Goal: Information Seeking & Learning: Check status

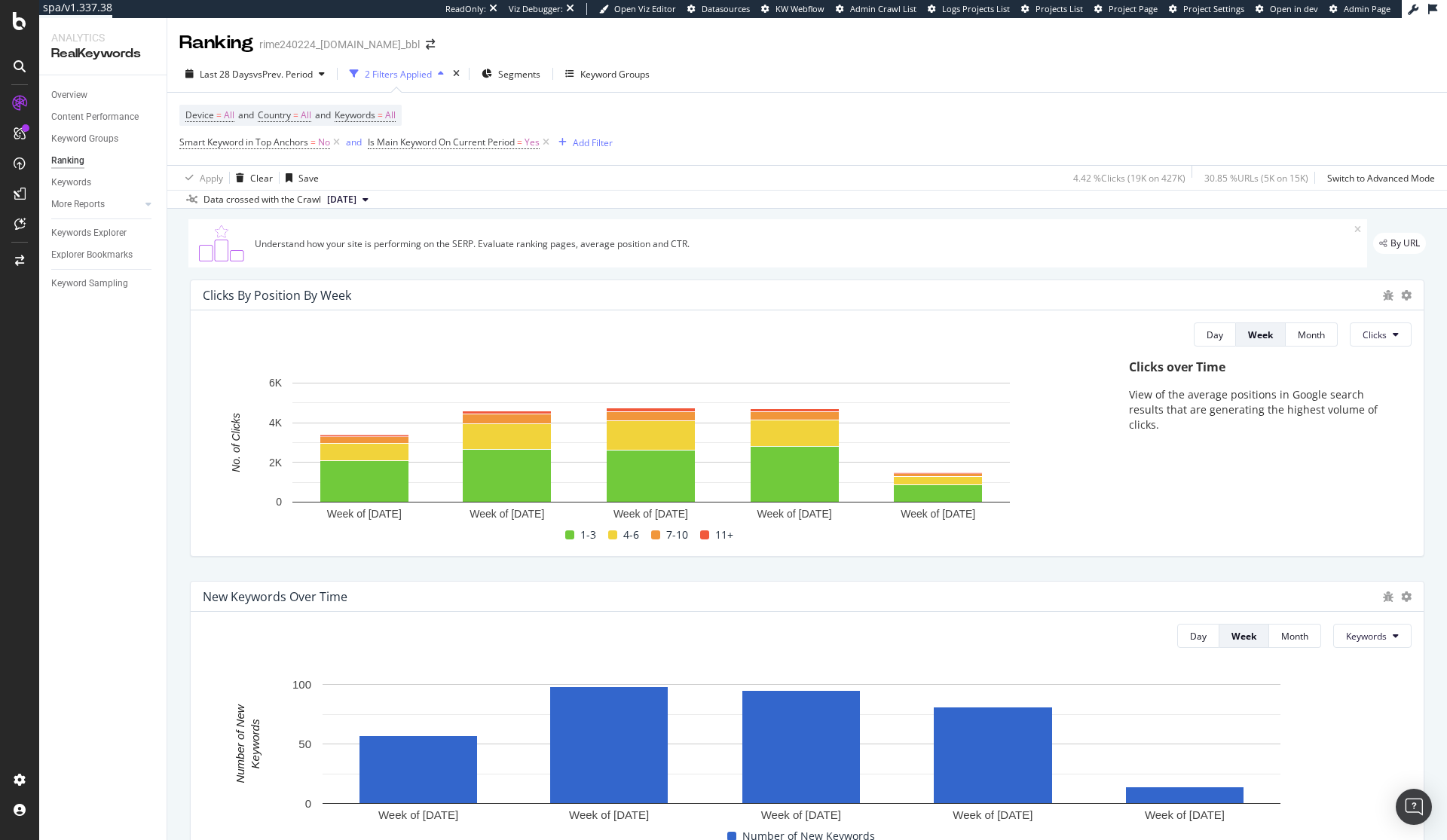
scroll to position [900, 0]
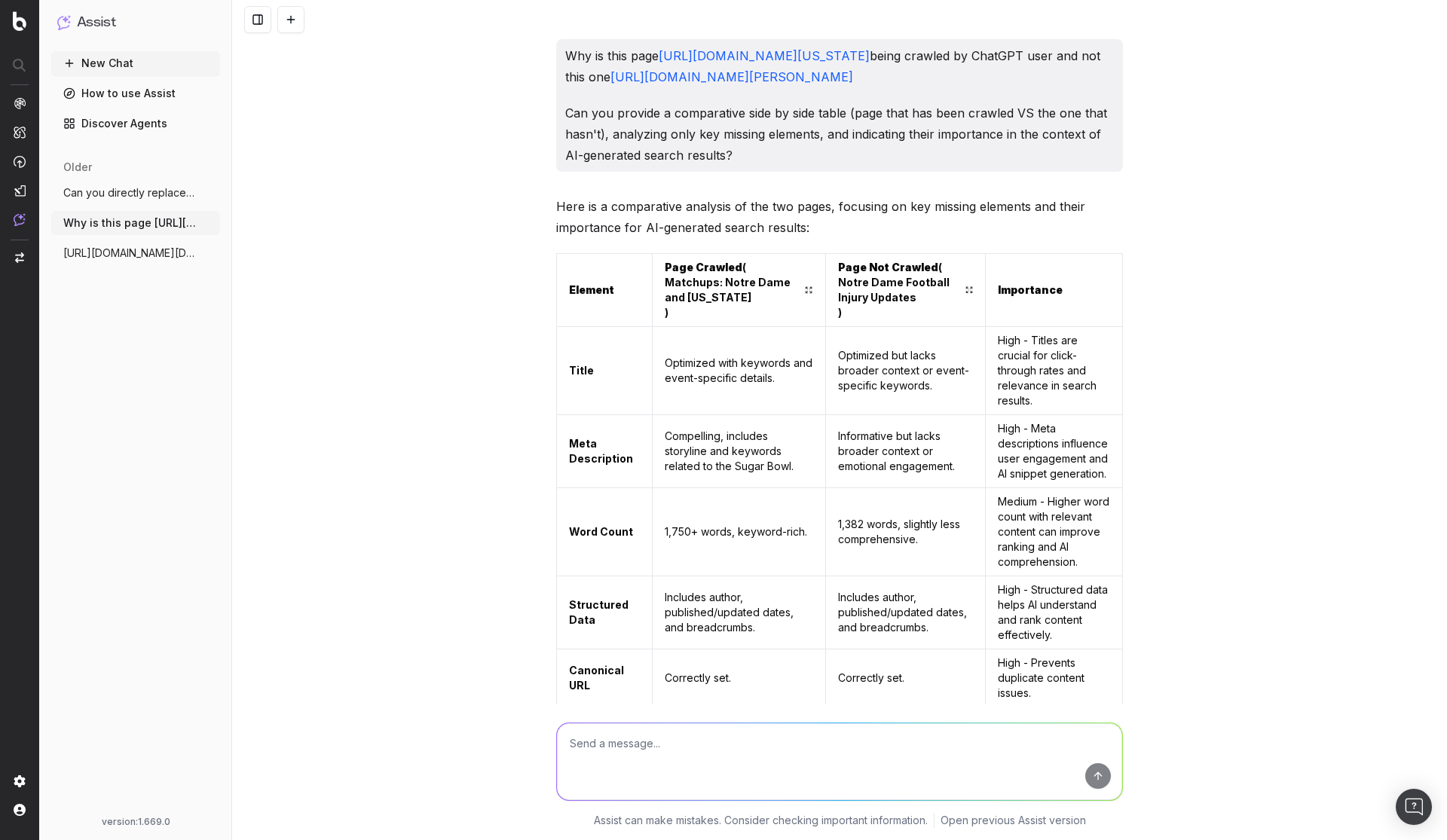
click at [105, 258] on span "https://app.botify.com/uhnd-com/uhnd.com" at bounding box center [130, 252] width 133 height 15
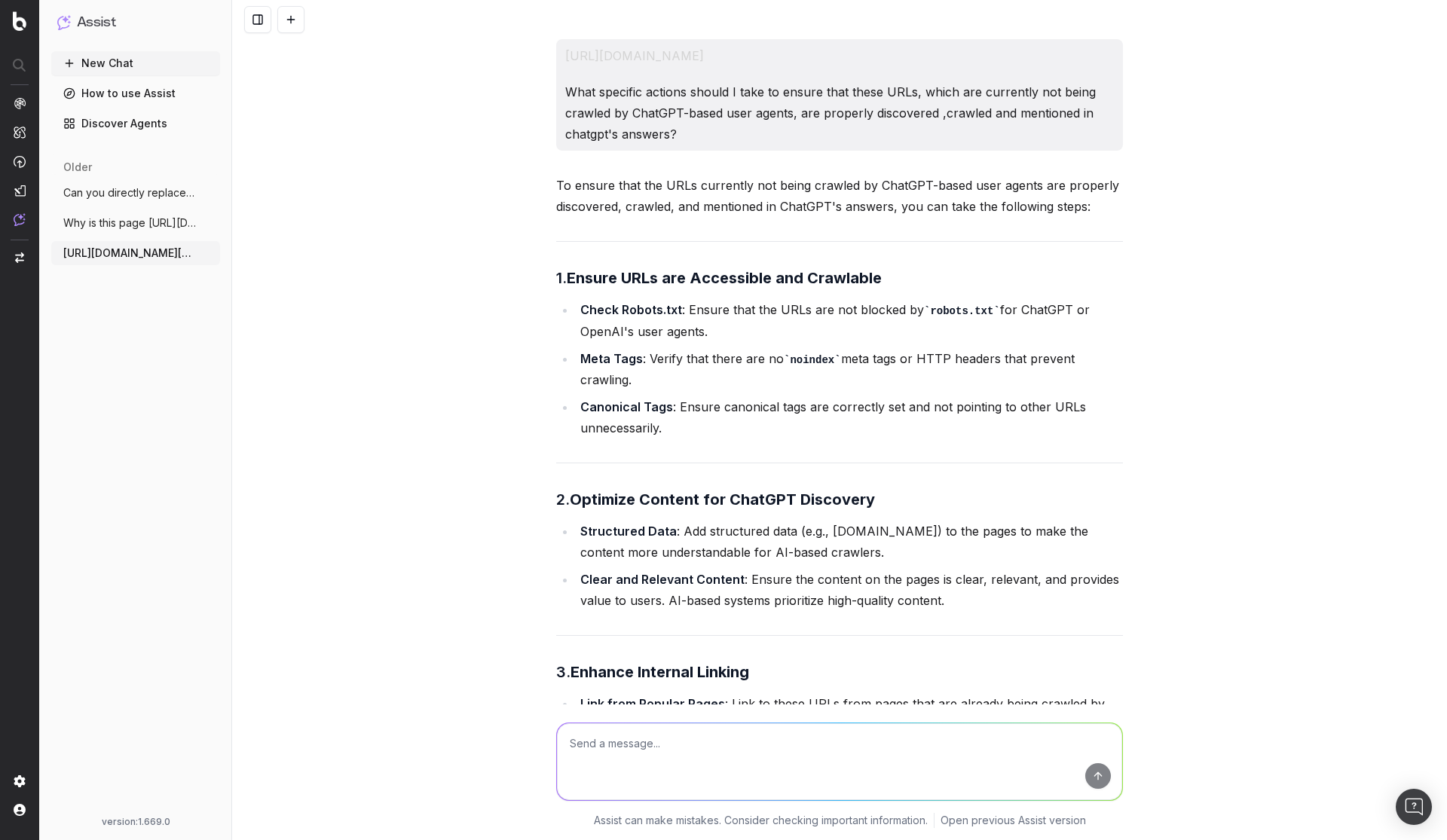
click at [104, 191] on span "Can you directly replace my 301s with th" at bounding box center [130, 193] width 133 height 15
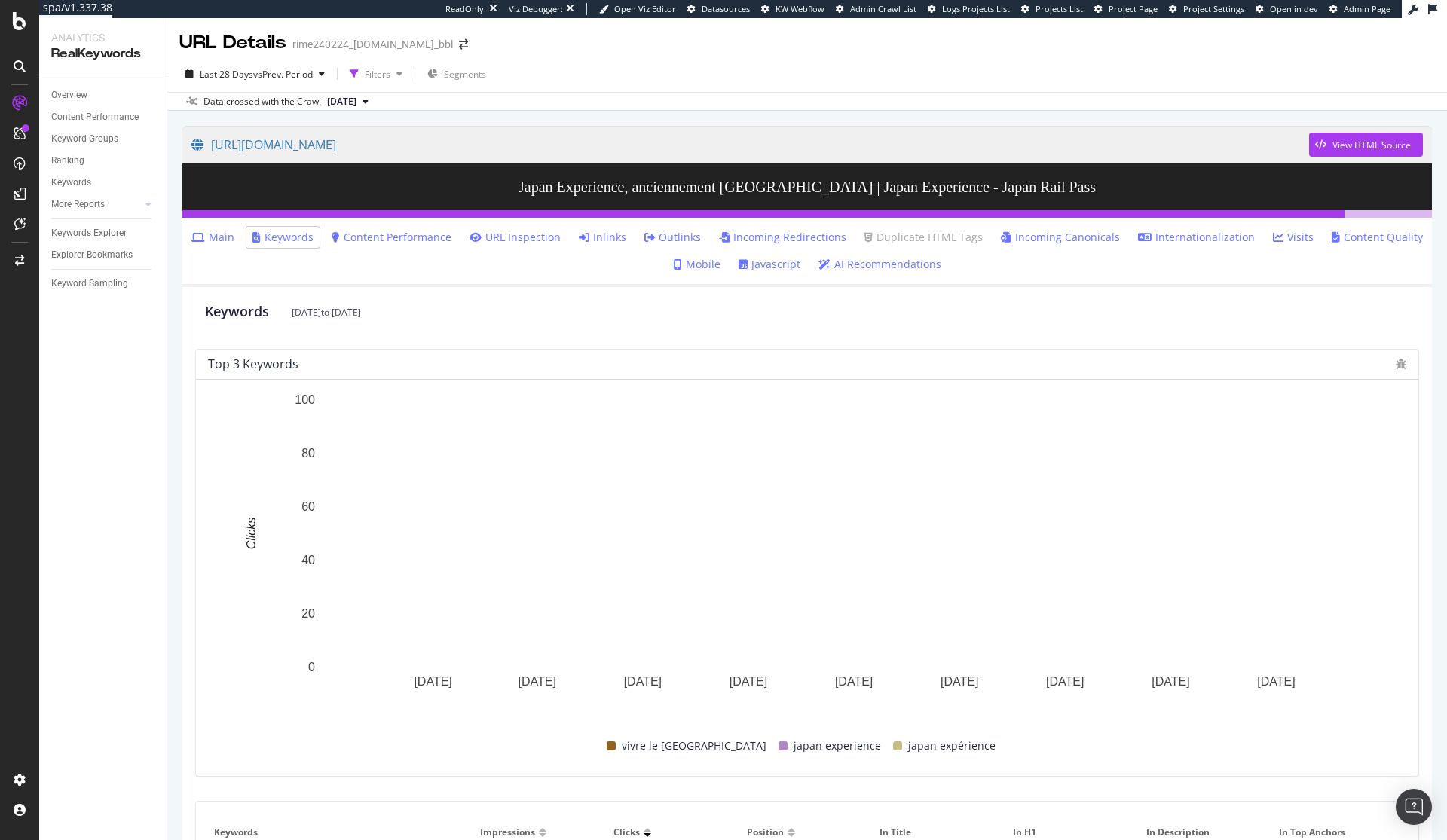
scroll to position [132, 0]
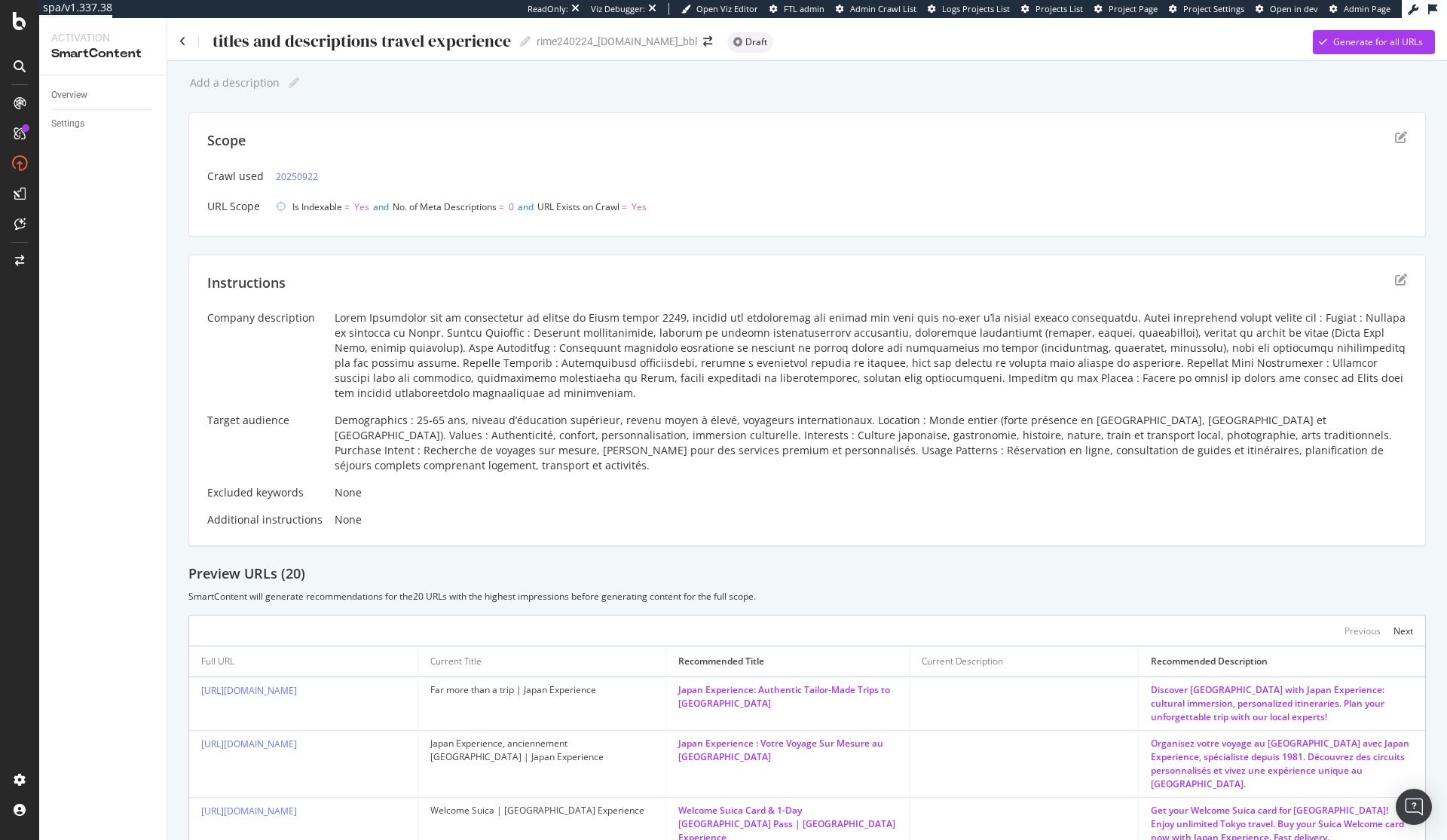
click at [127, 0] on div "ReadOnly: Viz Debugger: Open Viz Editor FTL admin Admin Crawl List Logs Project…" at bounding box center [779, 9] width 1334 height 18
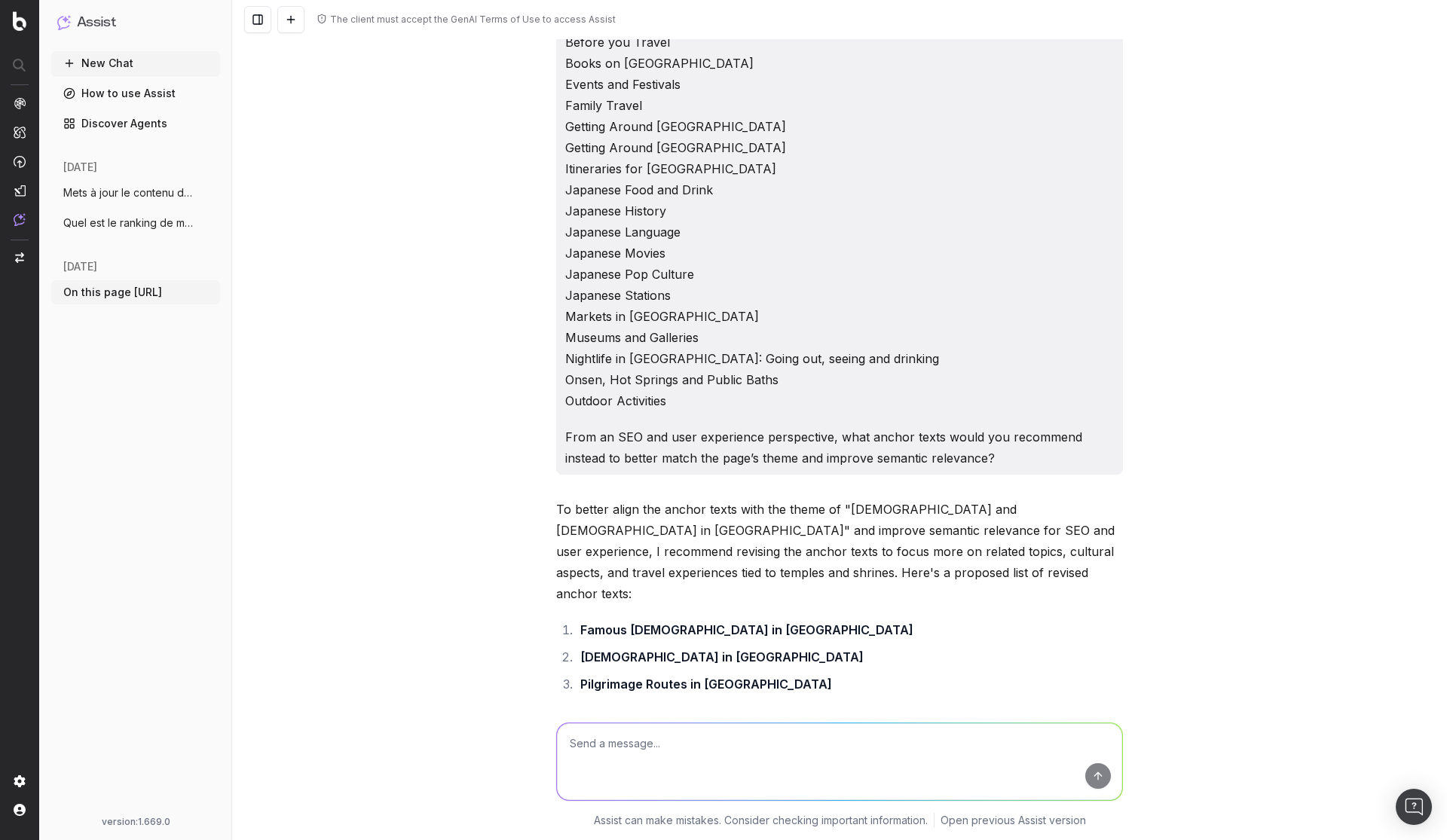
scroll to position [134, 0]
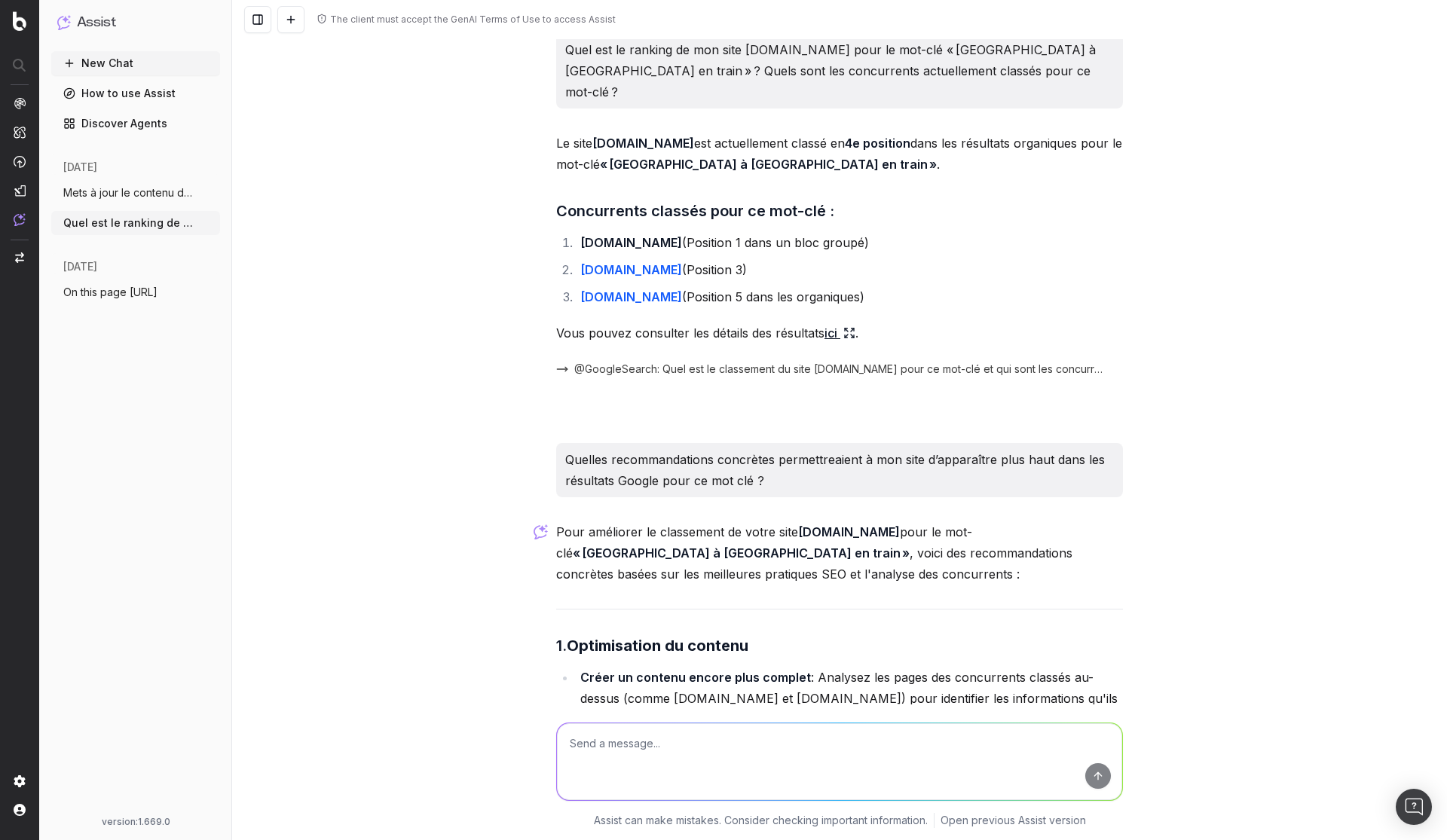
scroll to position [12, 0]
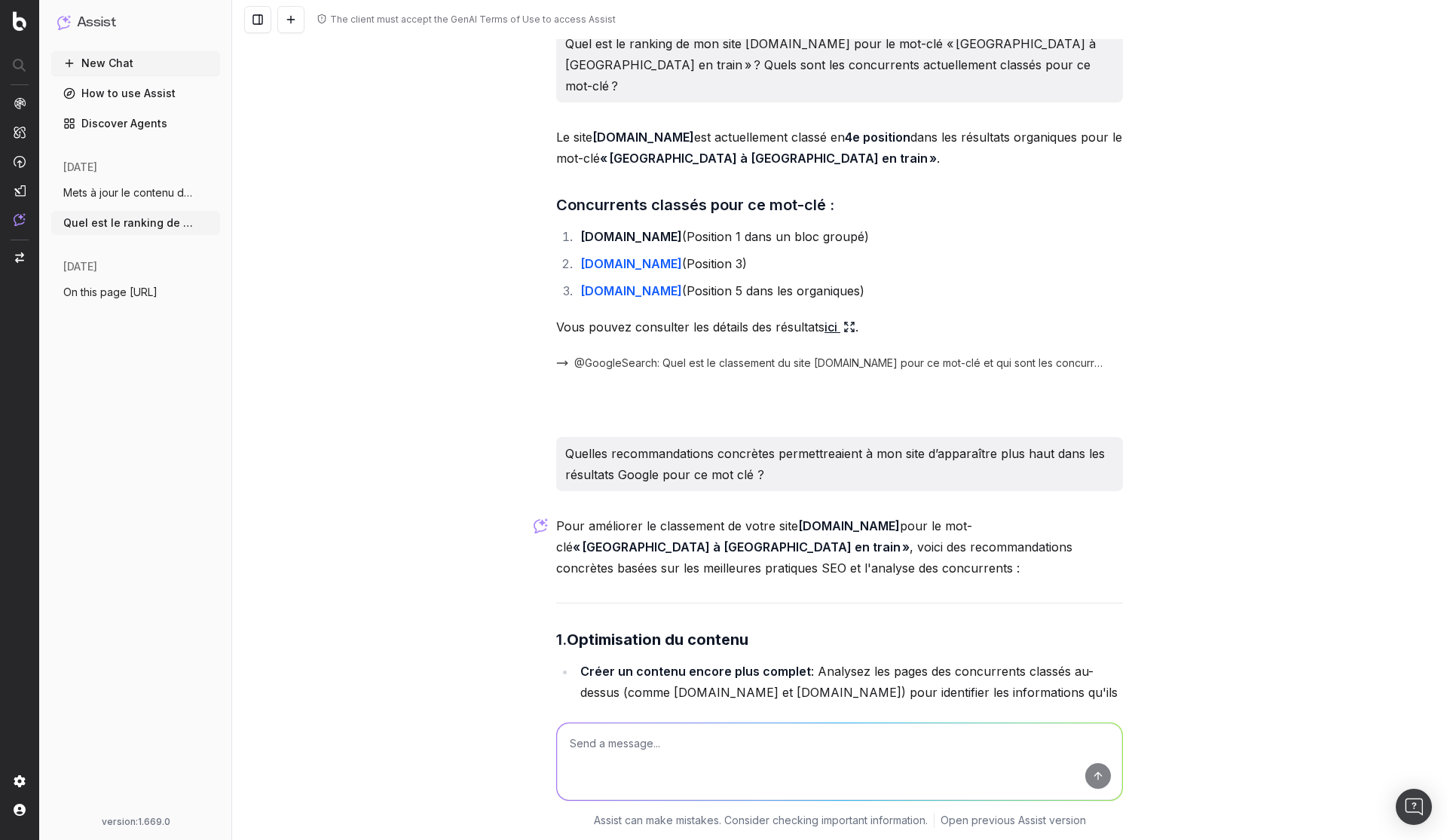
click at [123, 193] on span "Mets à jour le contenu de cette page (te" at bounding box center [130, 193] width 133 height 15
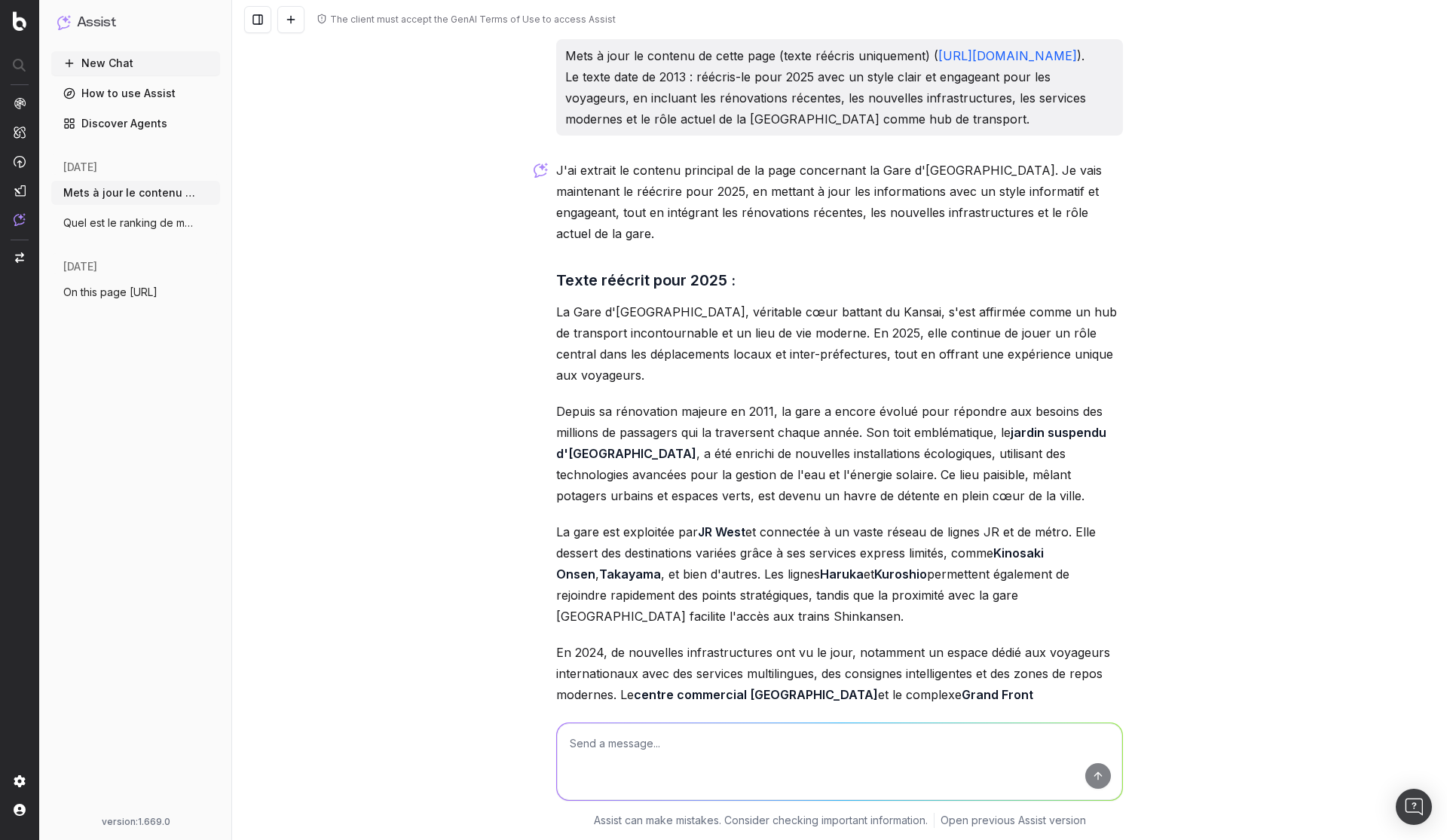
click at [141, 212] on button "Quel est le ranking de mon site japan-ex" at bounding box center [135, 223] width 168 height 24
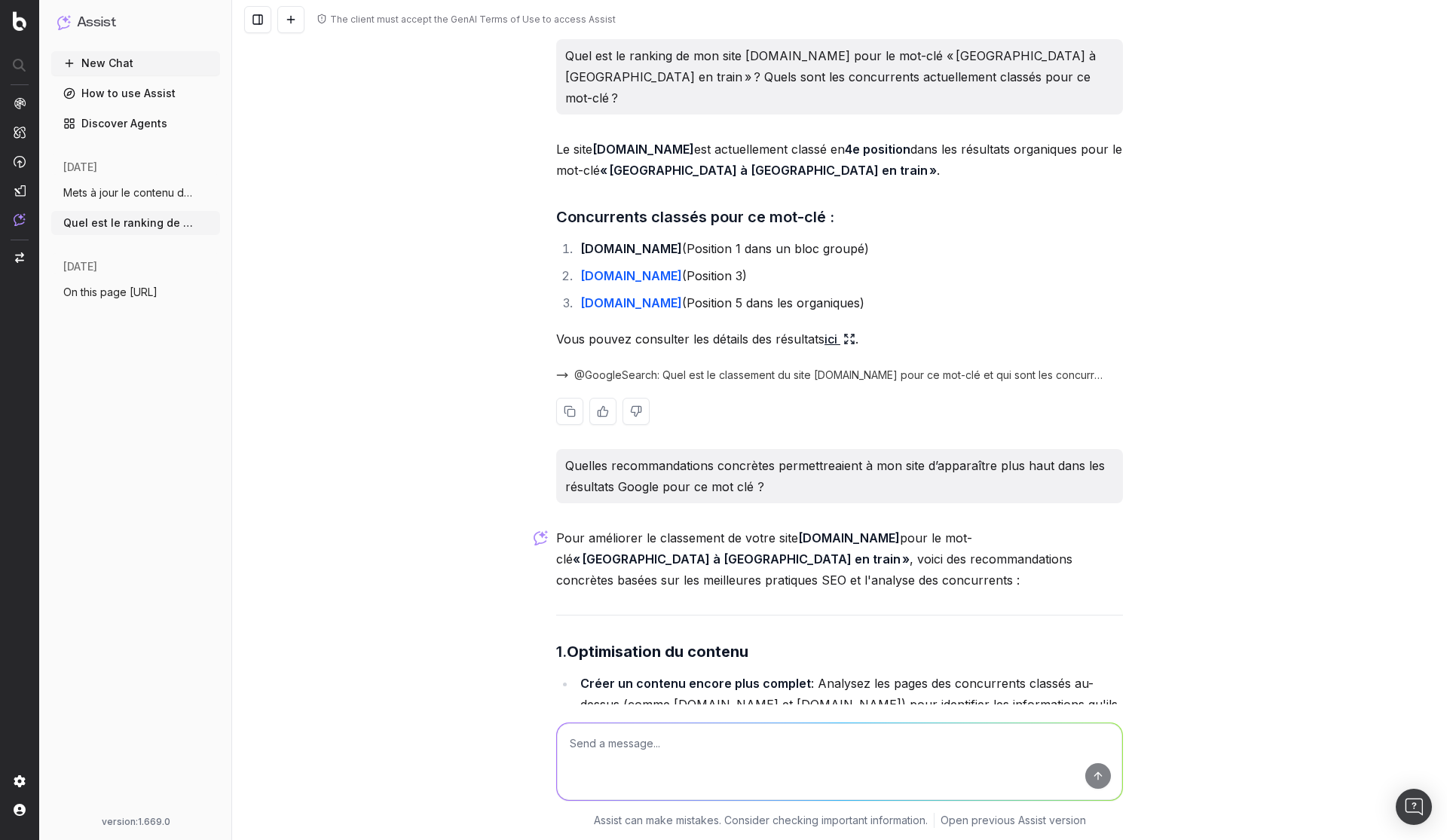
click at [847, 333] on icon at bounding box center [849, 339] width 12 height 12
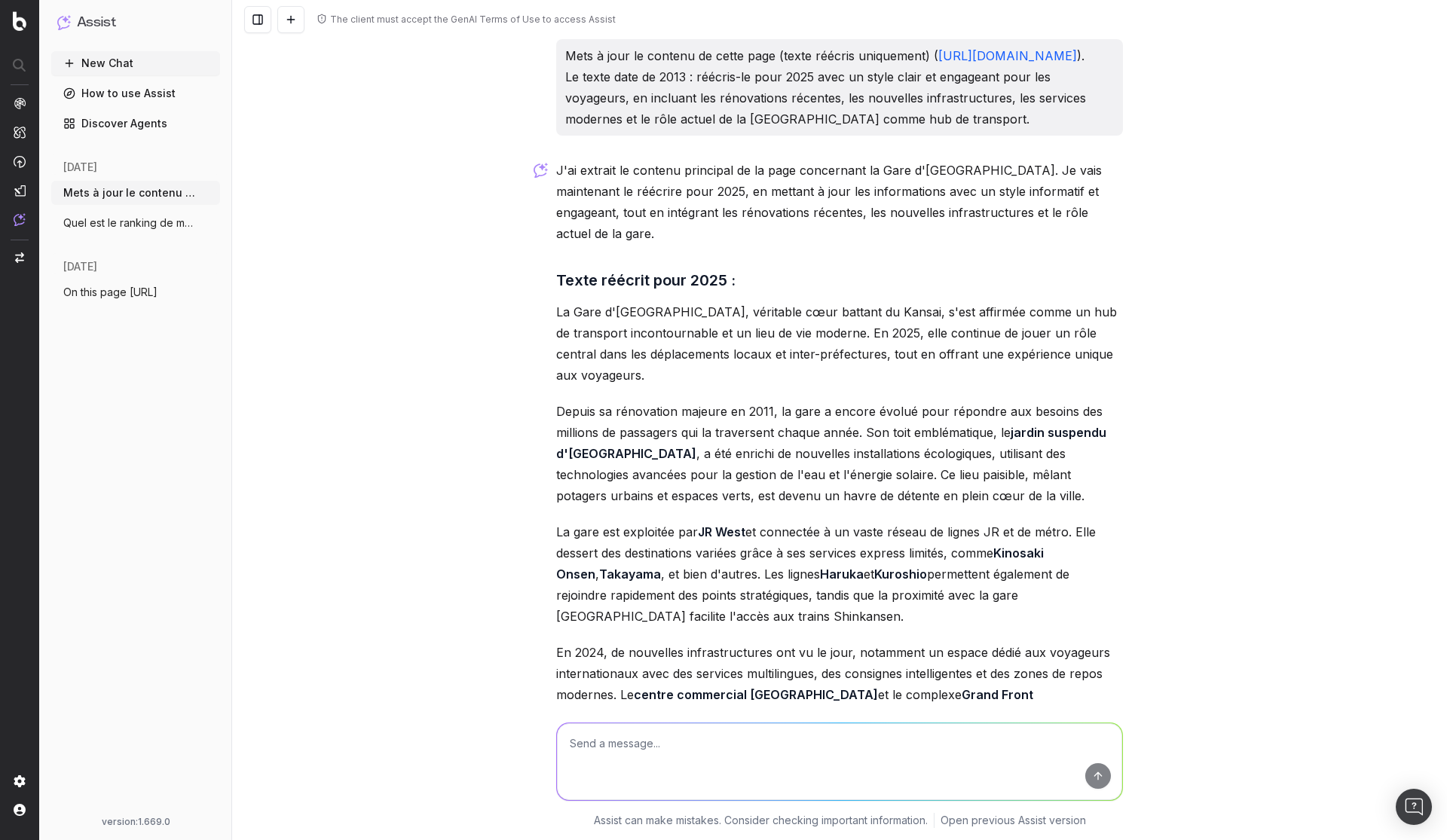
click at [124, 217] on span "Quel est le ranking de mon site japan-ex" at bounding box center [130, 223] width 133 height 15
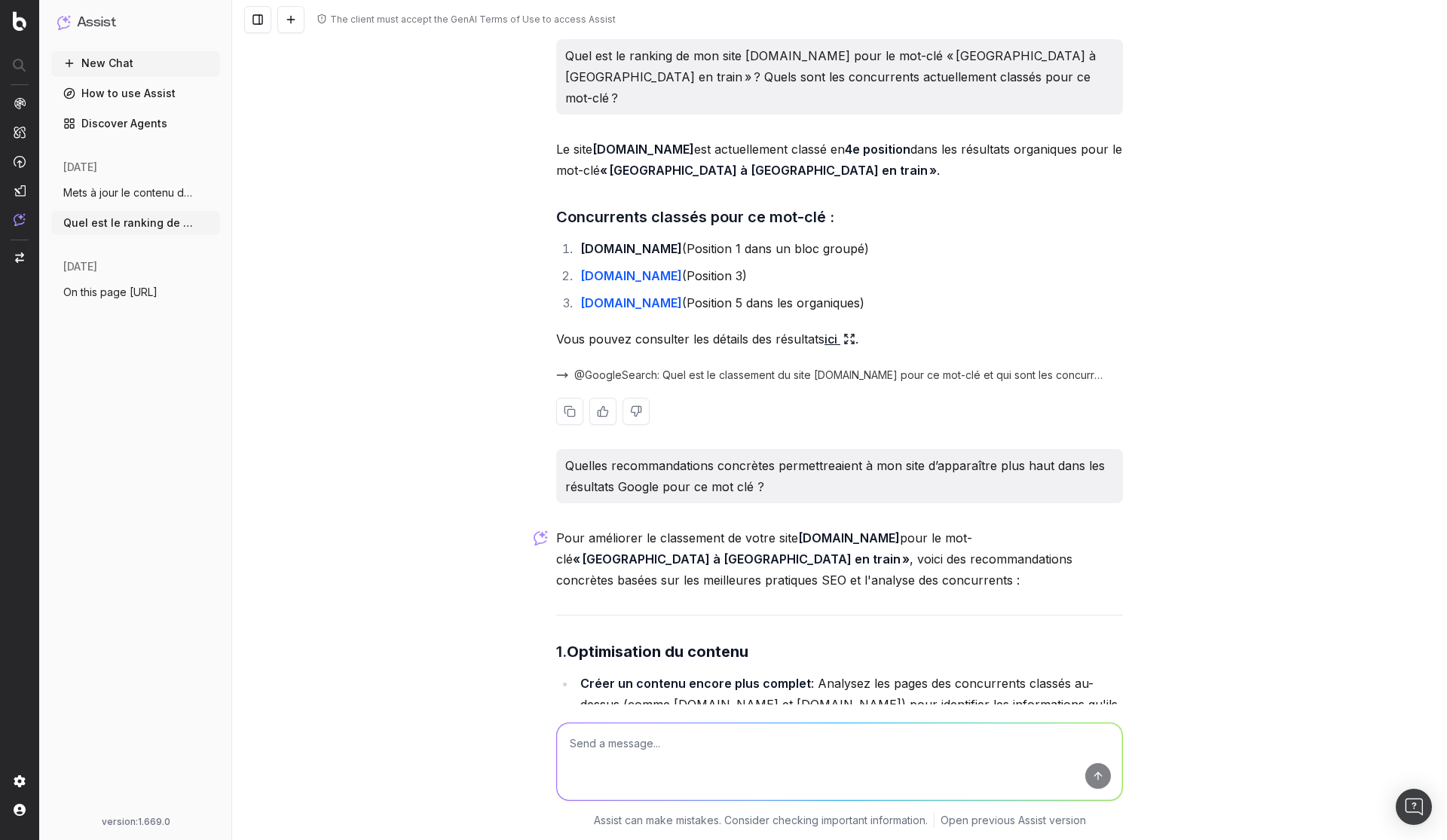
click at [843, 333] on icon at bounding box center [849, 339] width 12 height 12
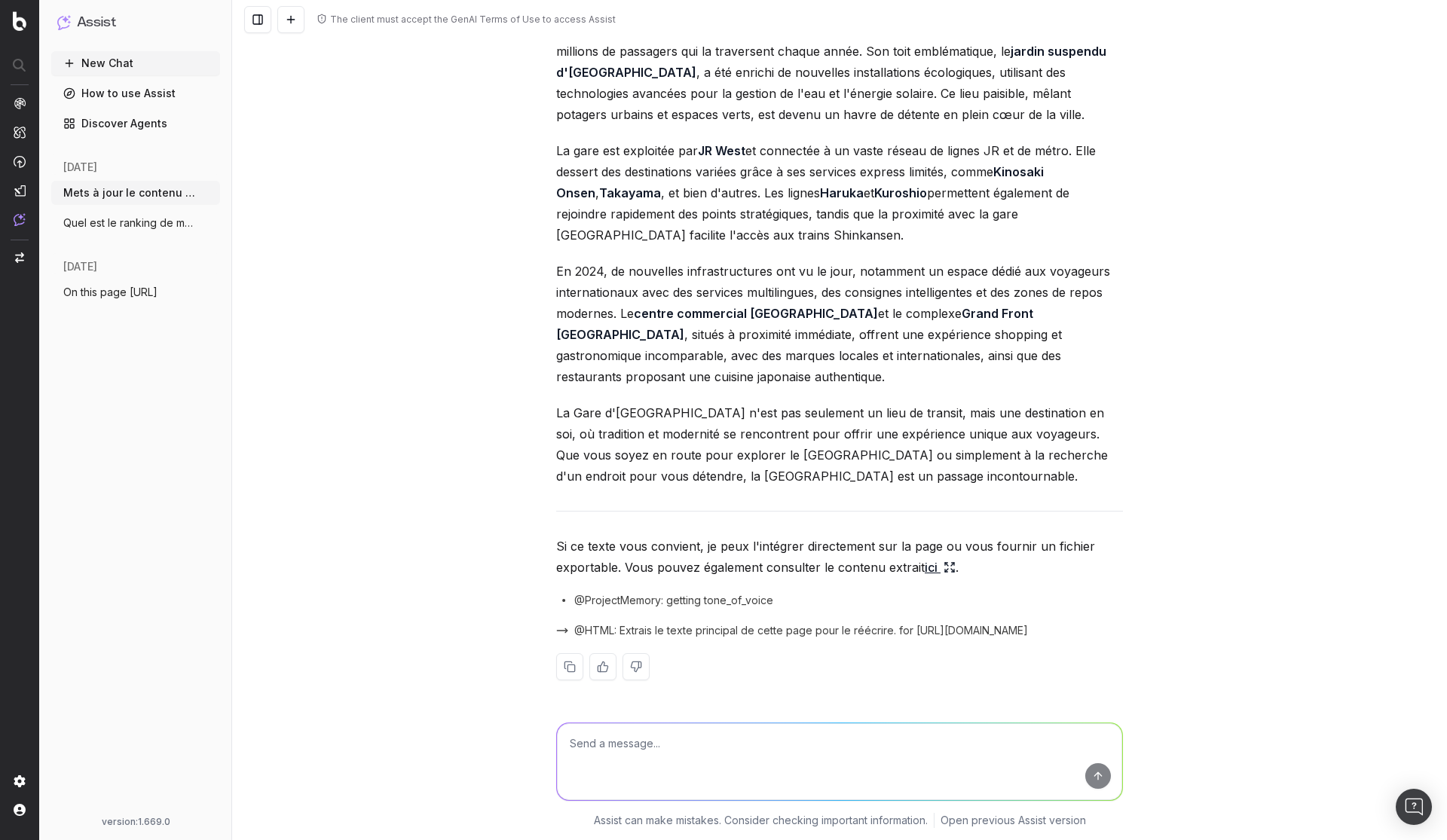
scroll to position [360, 0]
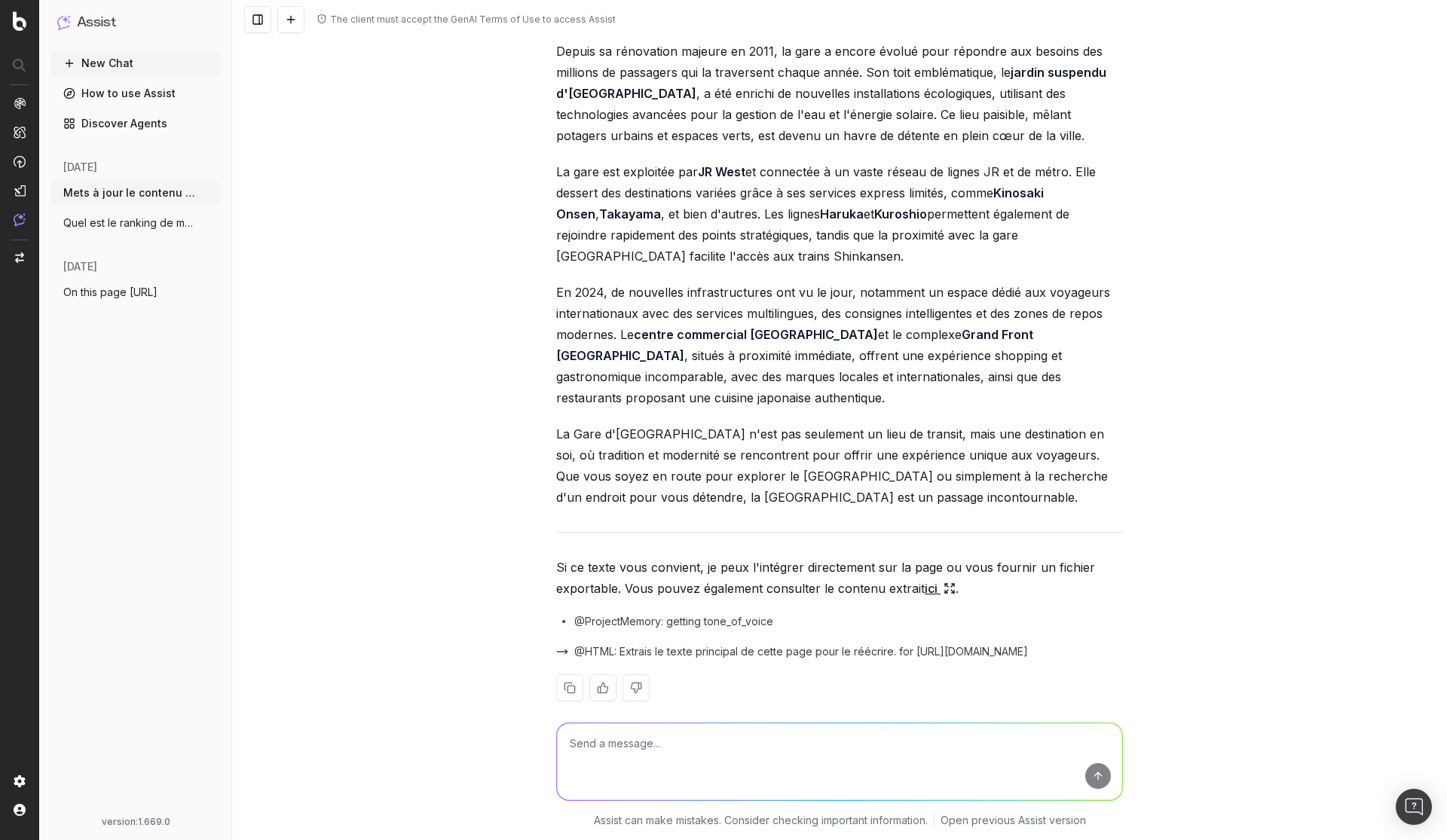
click at [943, 582] on icon at bounding box center [949, 588] width 12 height 12
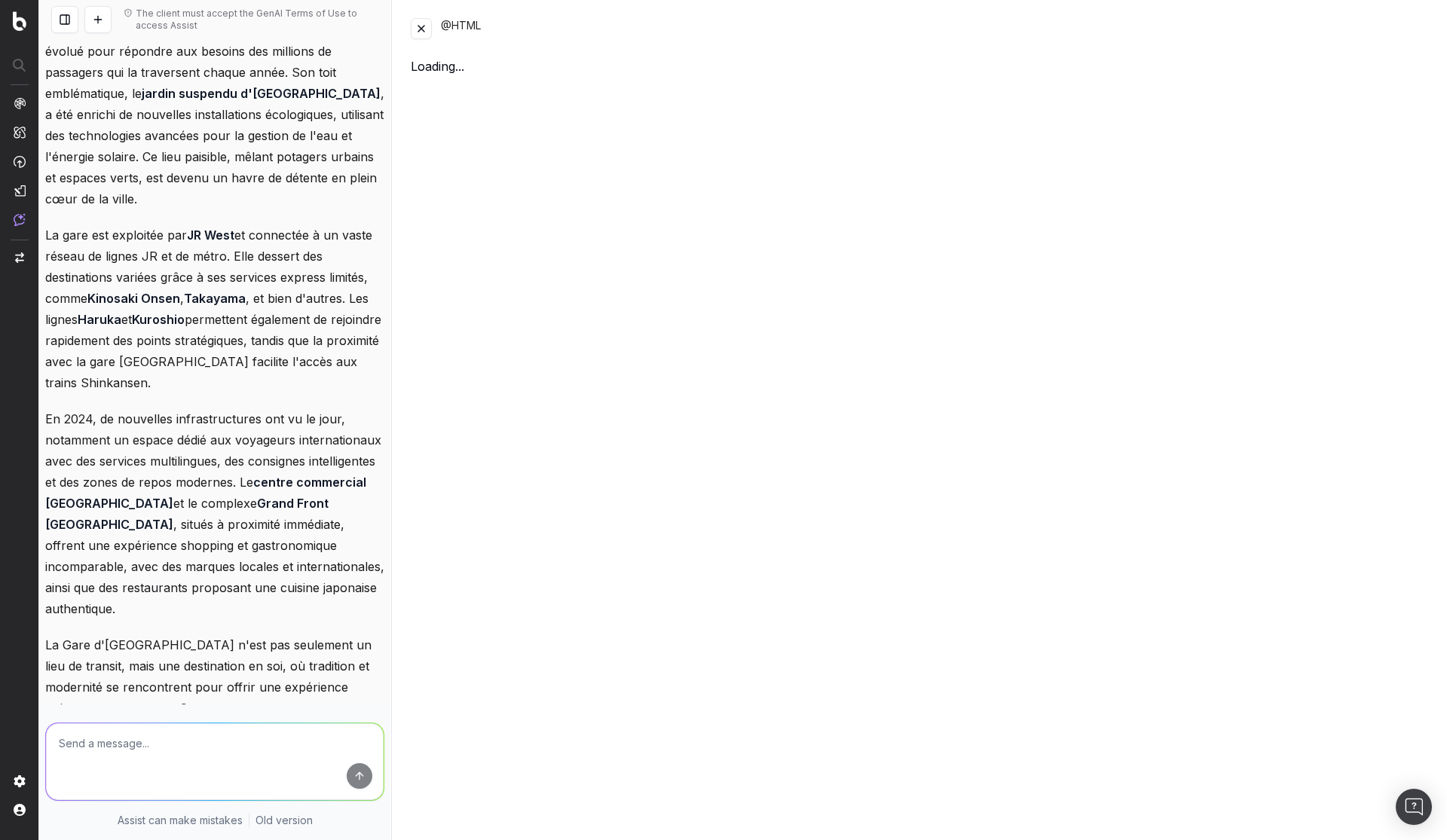
scroll to position [487, 0]
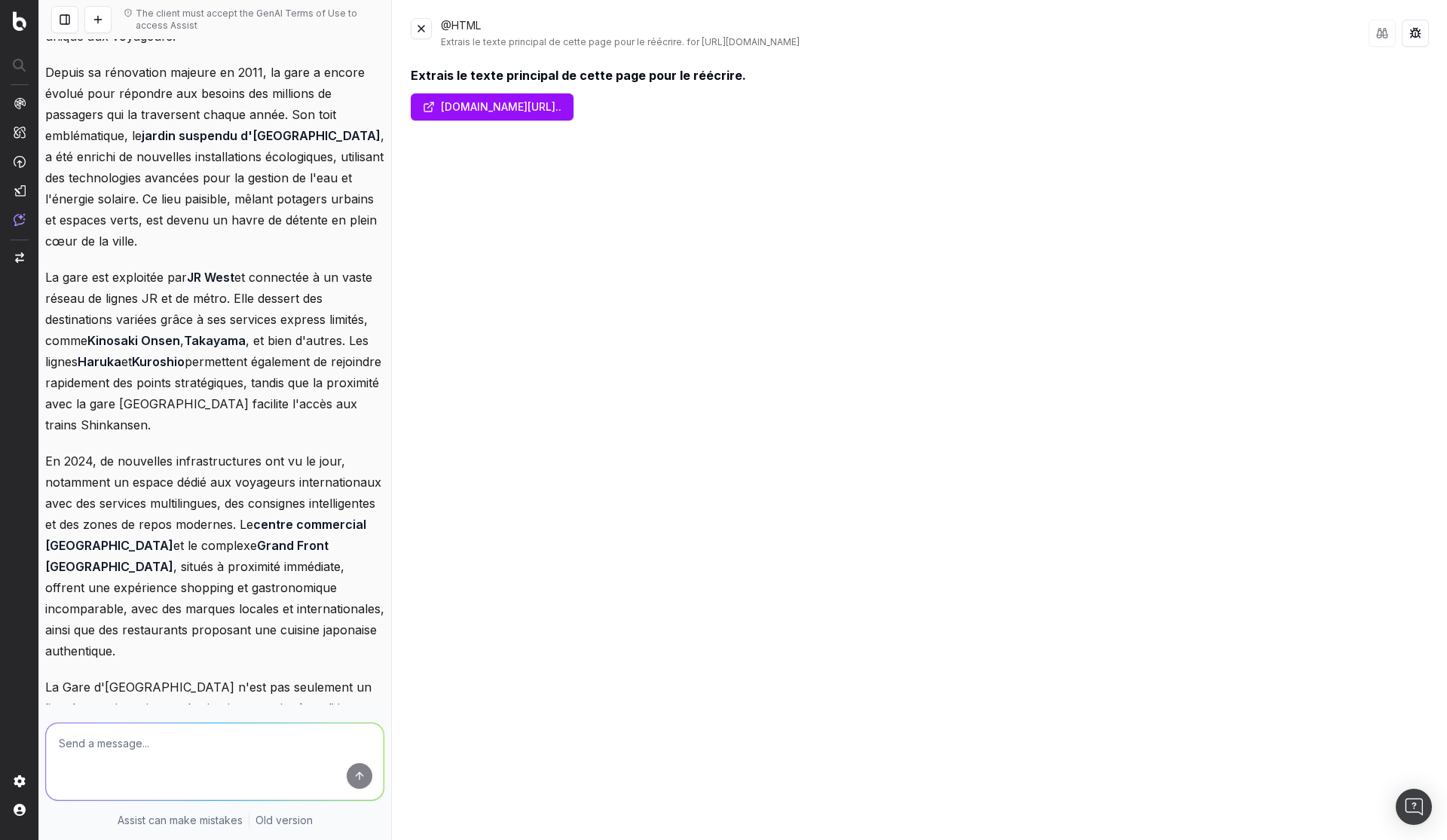
click at [426, 25] on button at bounding box center [421, 28] width 21 height 21
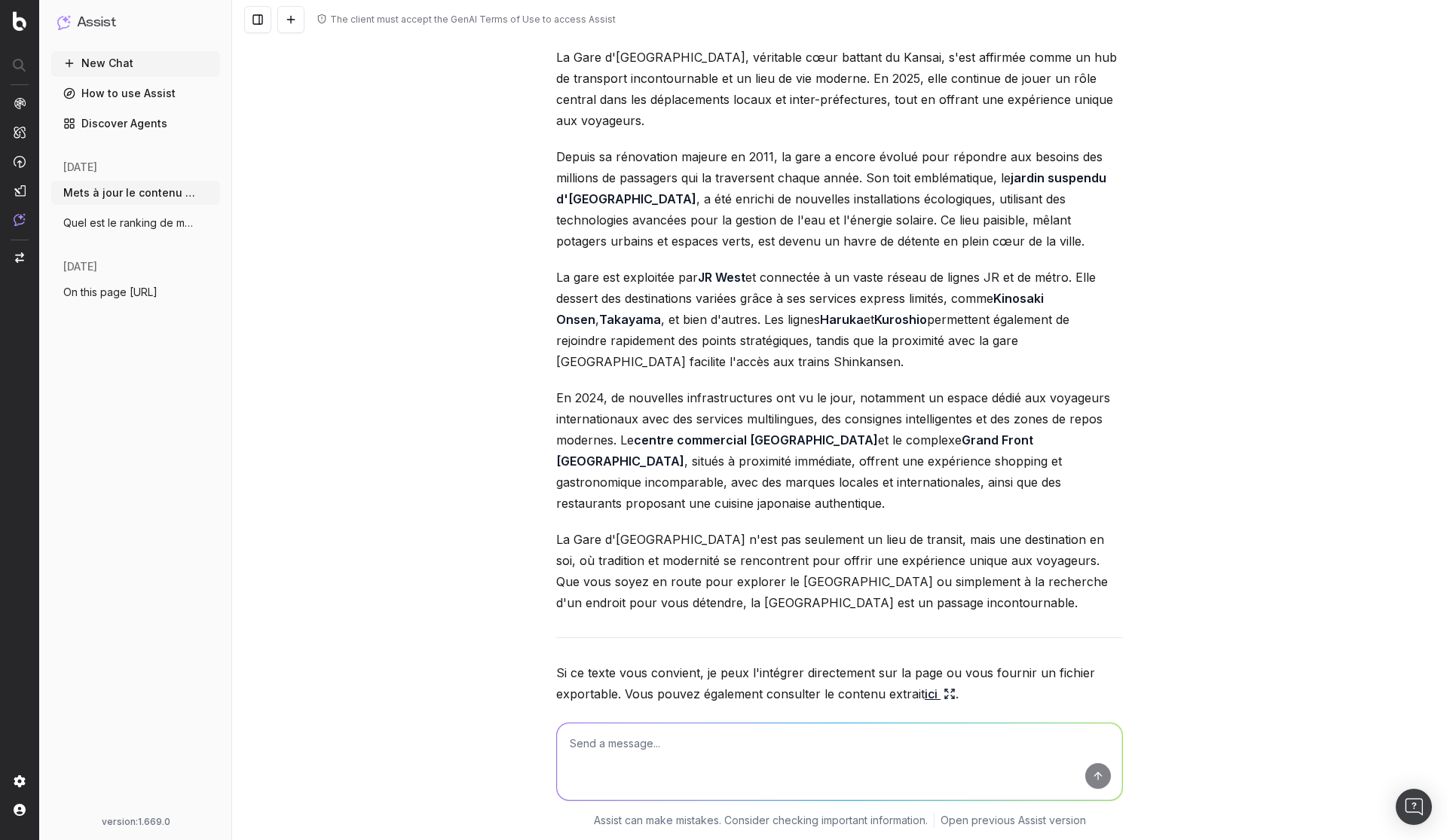
scroll to position [0, 0]
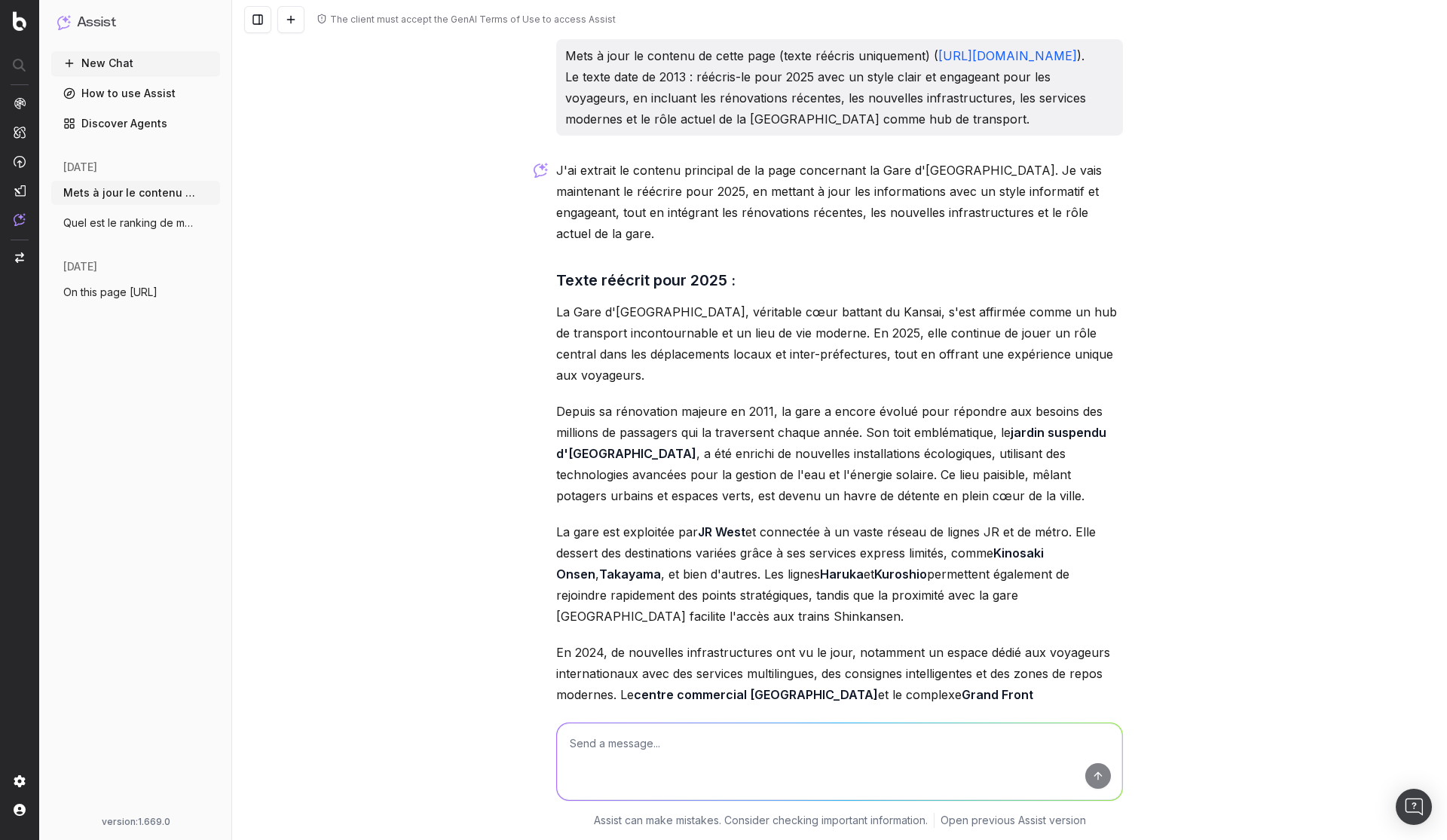
click at [85, 215] on button "Quel est le ranking de mon site japan-ex" at bounding box center [135, 223] width 168 height 24
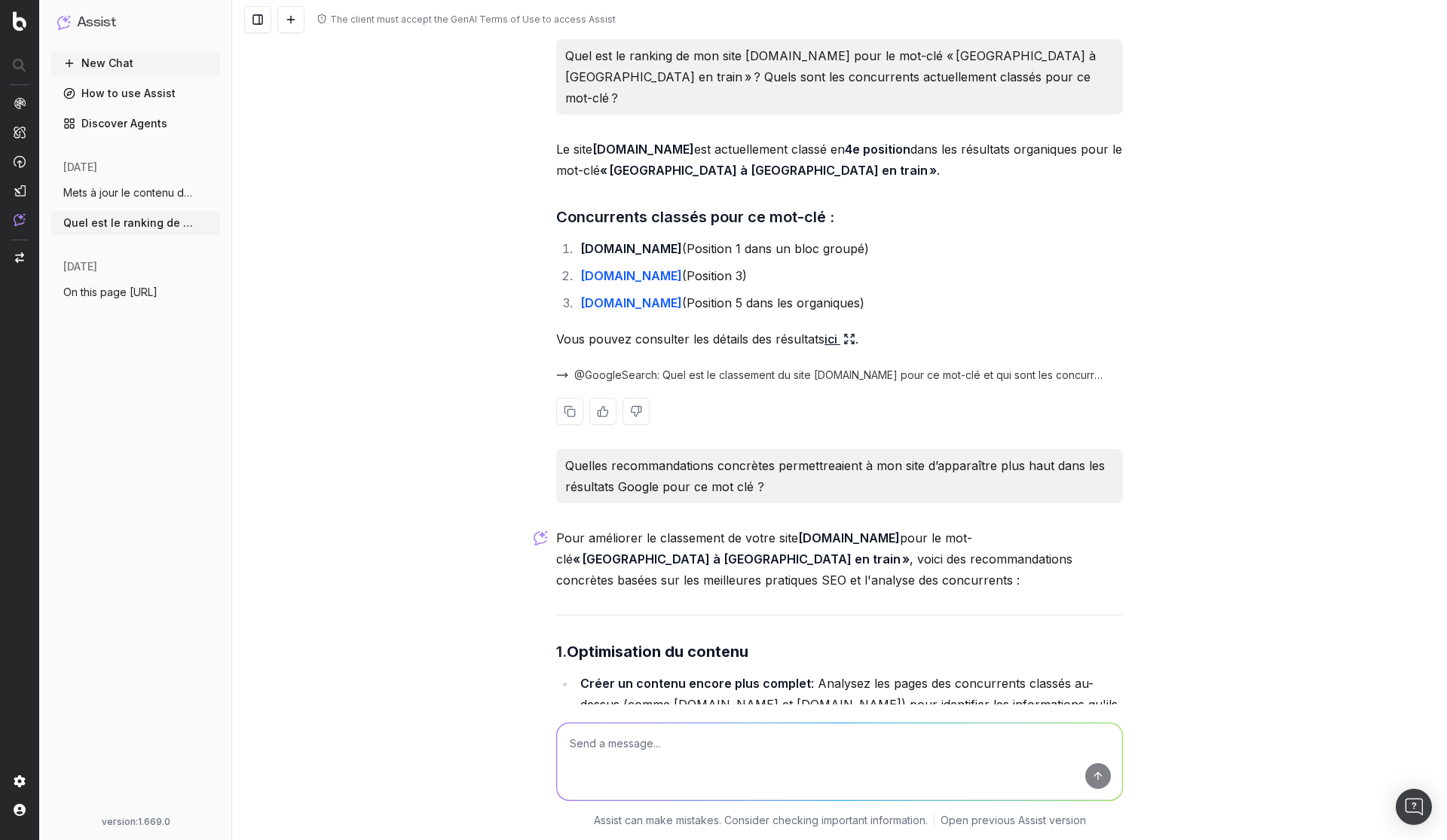
click at [848, 328] on link "ici" at bounding box center [840, 338] width 31 height 21
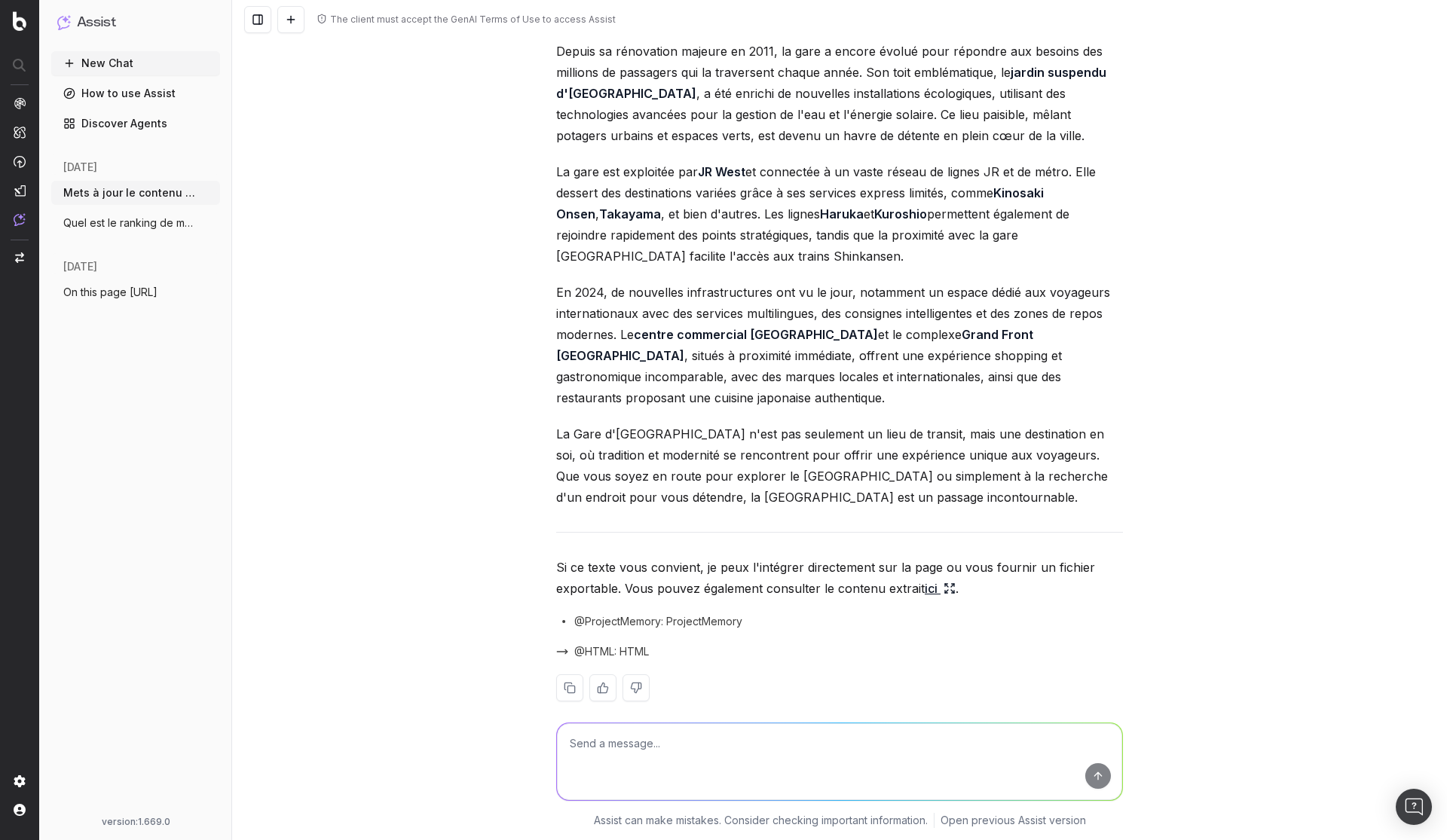
scroll to position [360, 0]
click at [109, 220] on span "Quel est le ranking de mon site japan-ex" at bounding box center [130, 223] width 133 height 15
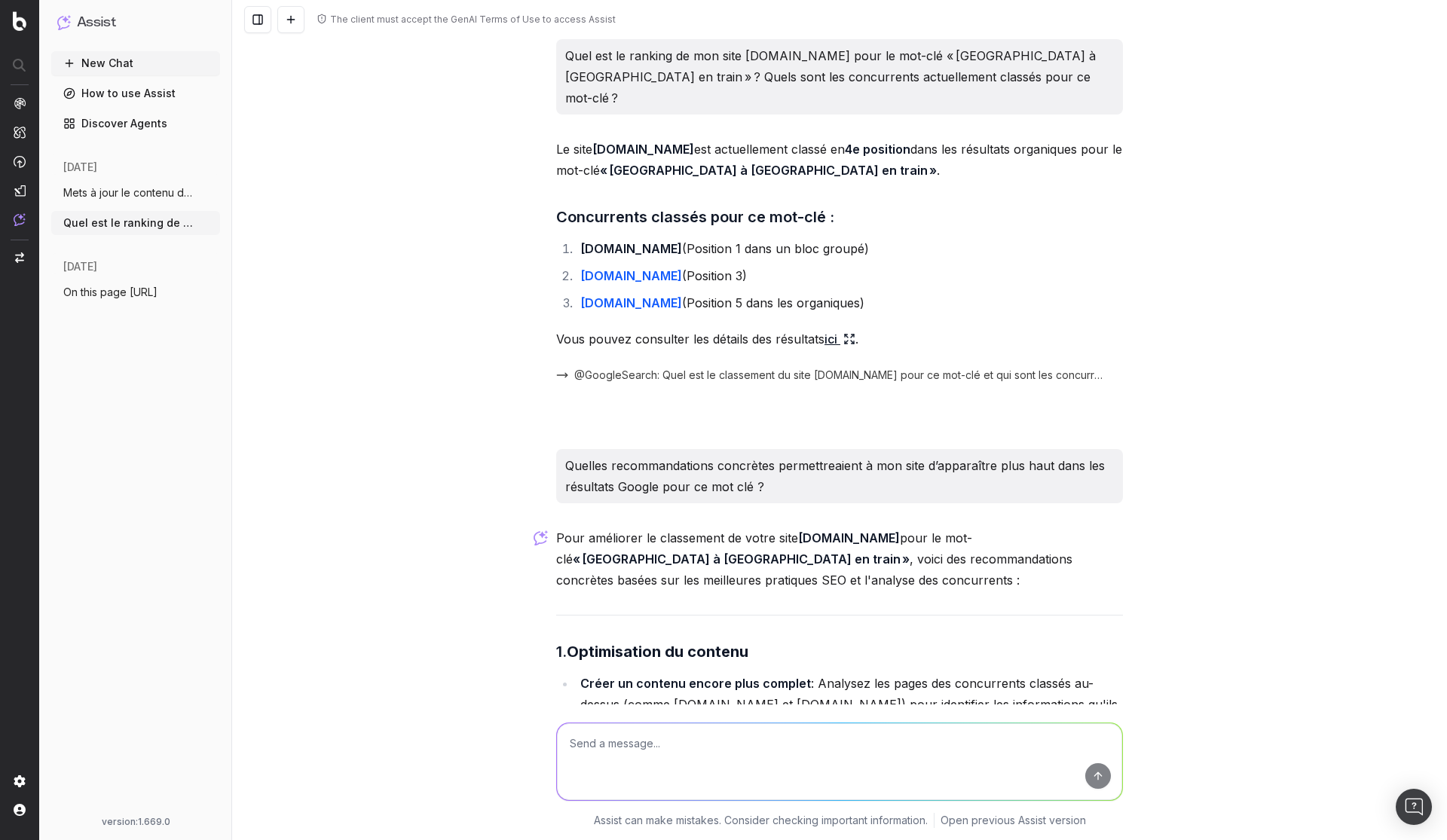
click at [102, 302] on button "On this page https://www.japan-experienc" at bounding box center [135, 292] width 168 height 24
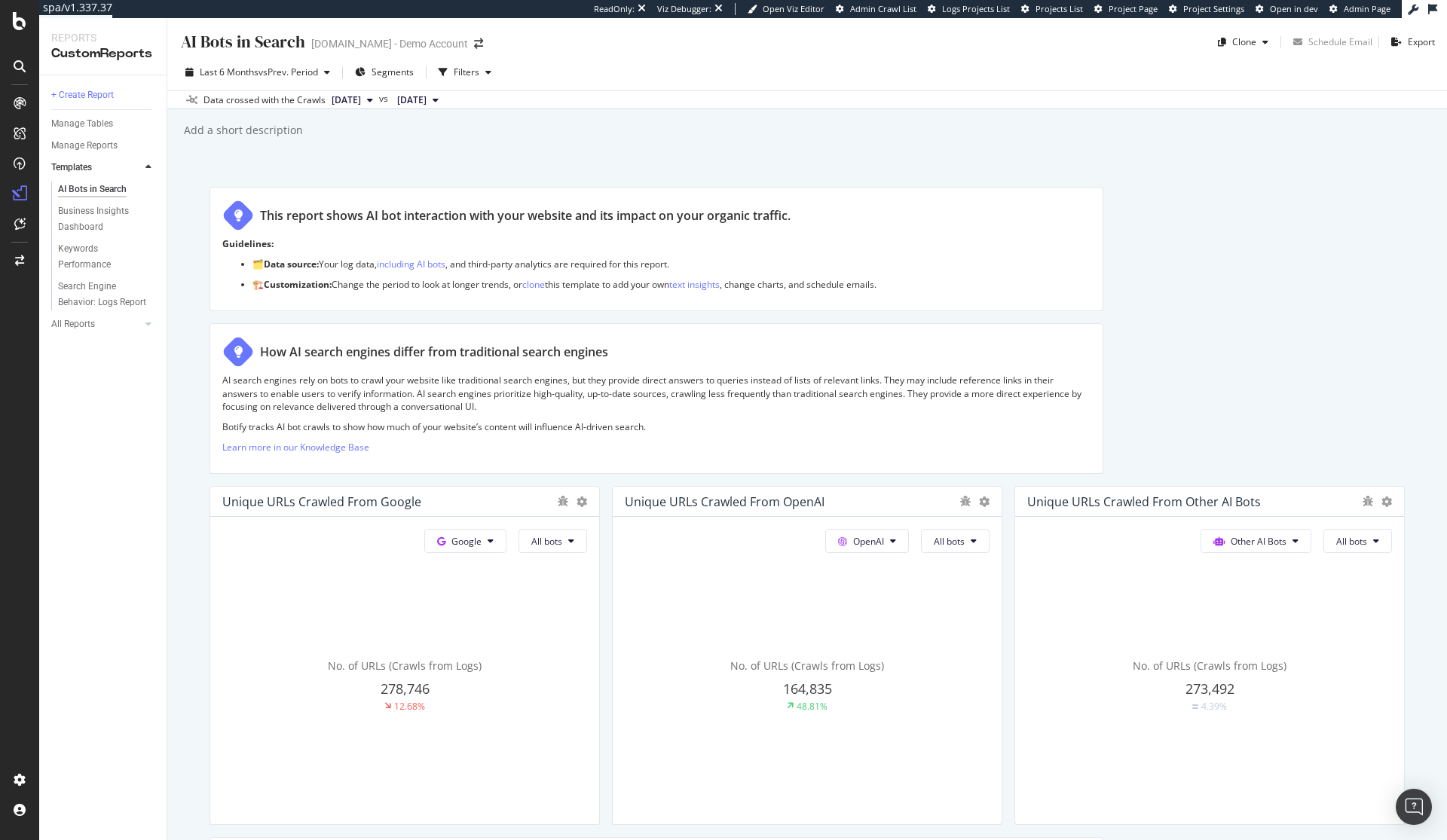
scroll to position [1772, 0]
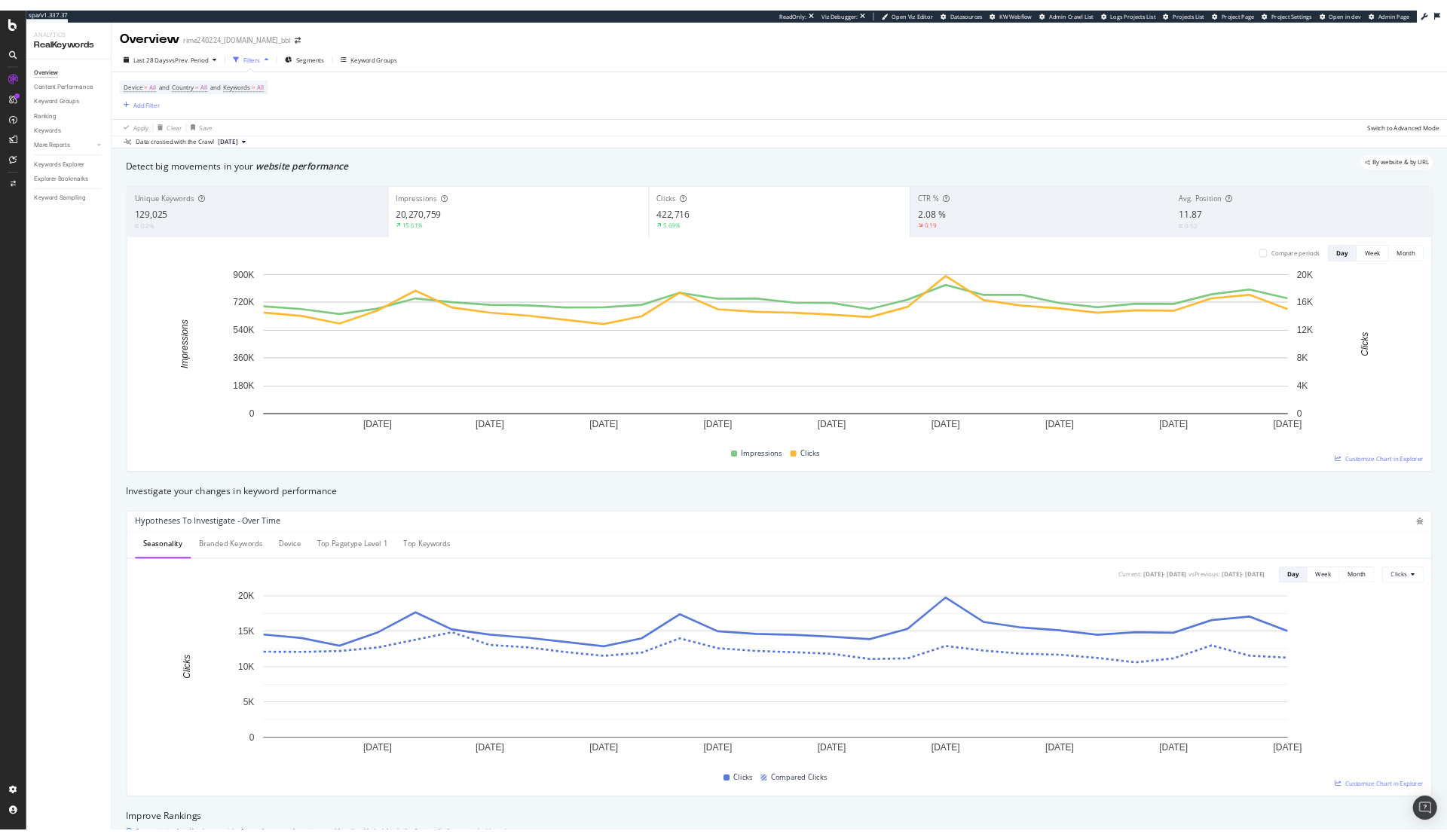
scroll to position [1907, 0]
